Goal: Find specific page/section: Find specific page/section

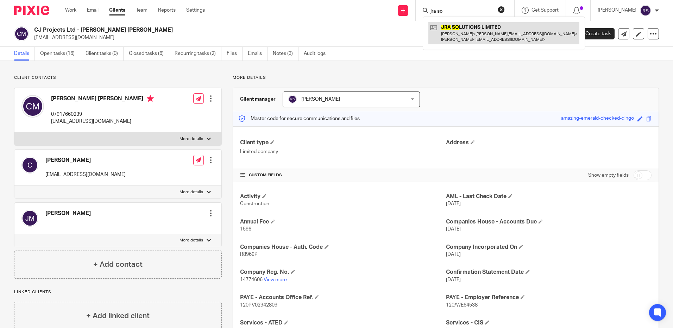
scroll to position [208, 0]
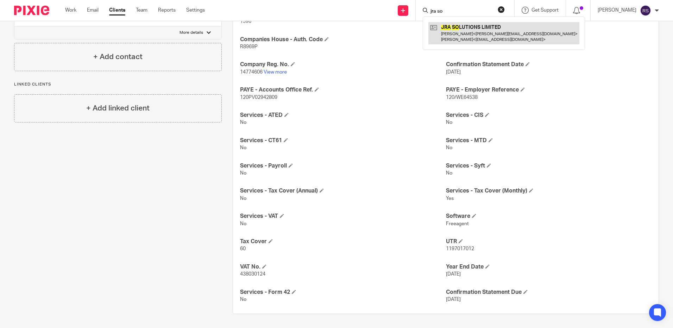
type input "jra so"
click at [474, 38] on link at bounding box center [504, 33] width 151 height 22
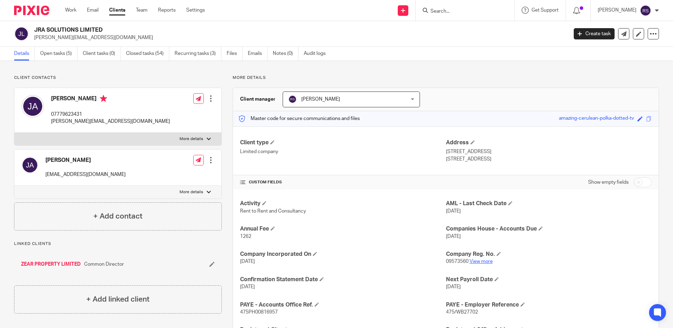
click at [477, 262] on link "View more" at bounding box center [481, 261] width 23 height 5
